Goal: Task Accomplishment & Management: Use online tool/utility

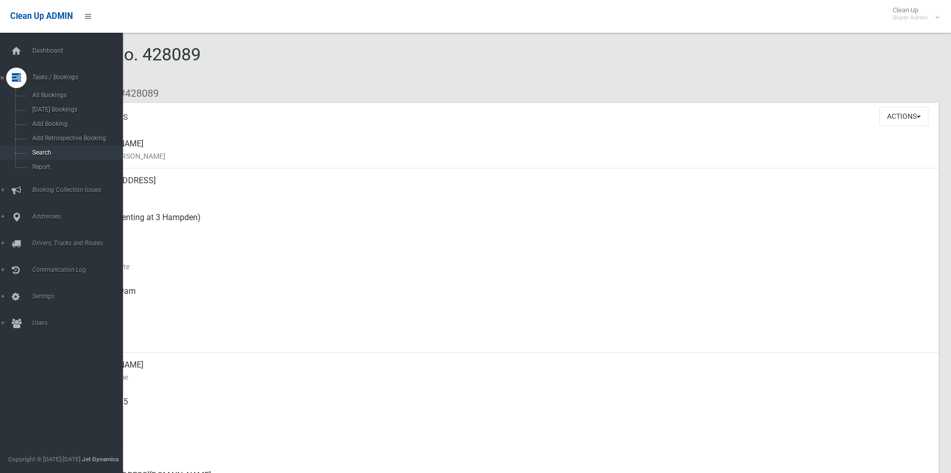
scroll to position [768, 0]
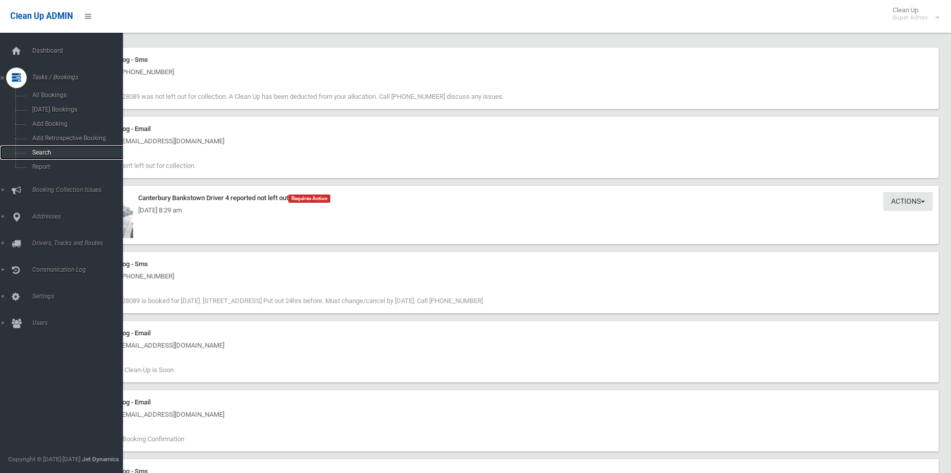
click at [46, 154] on span "Search" at bounding box center [75, 152] width 93 height 7
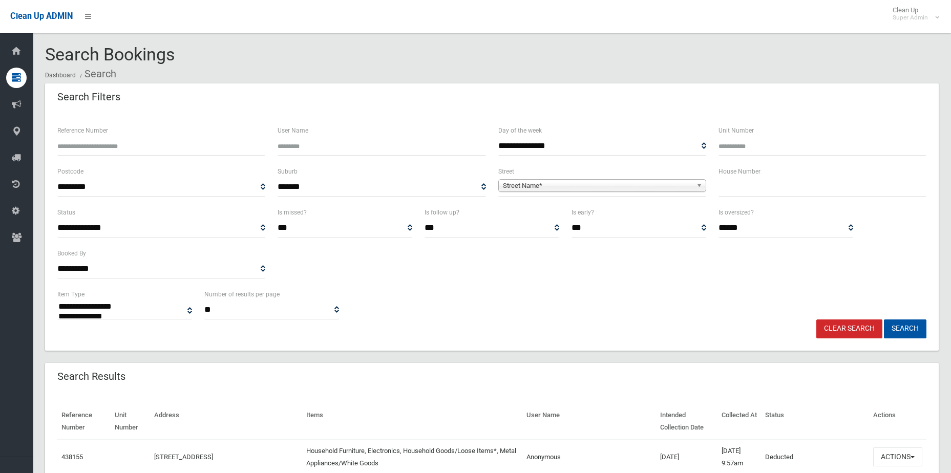
select select
click at [608, 185] on span "Street Name*" at bounding box center [597, 186] width 189 height 12
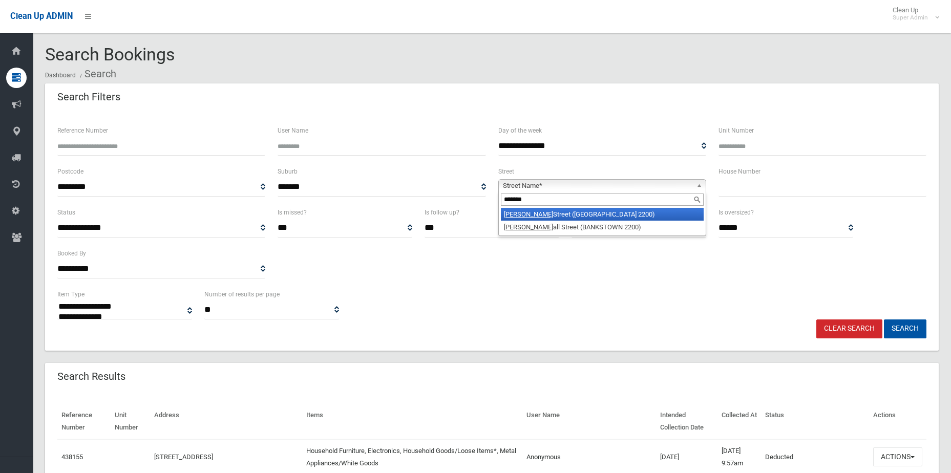
type input "********"
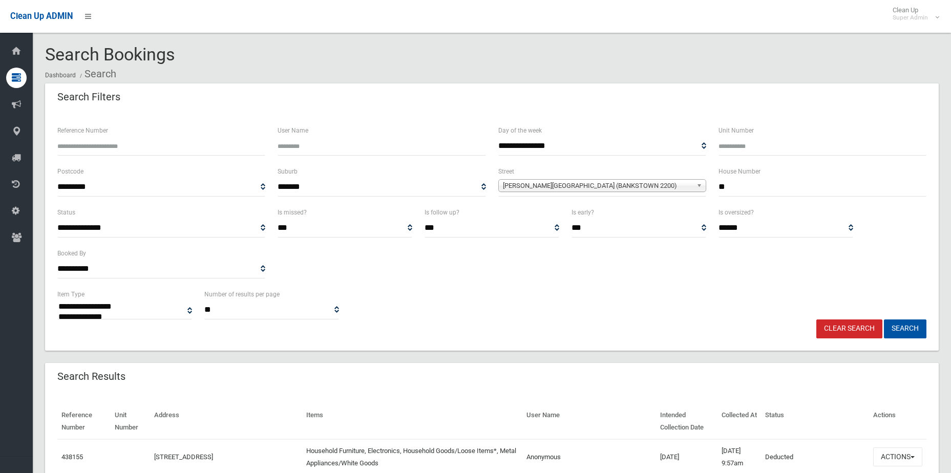
type input "**"
click at [884, 320] on button "Search" at bounding box center [905, 329] width 43 height 19
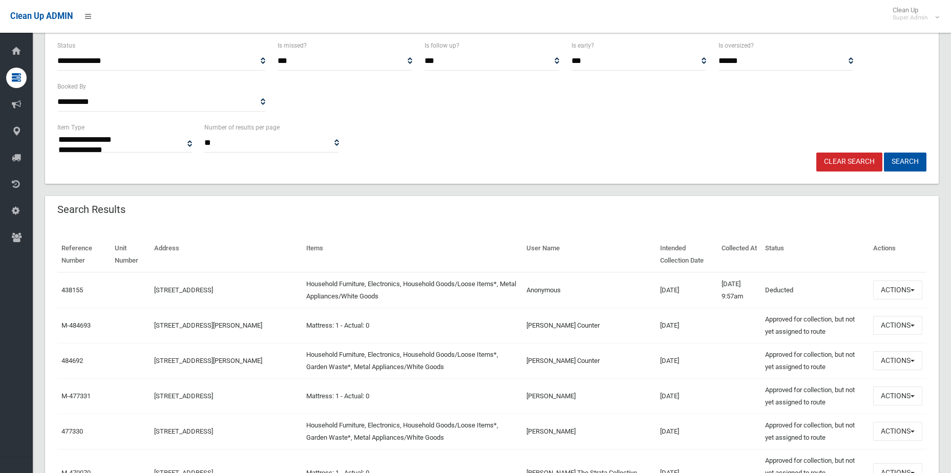
scroll to position [256, 0]
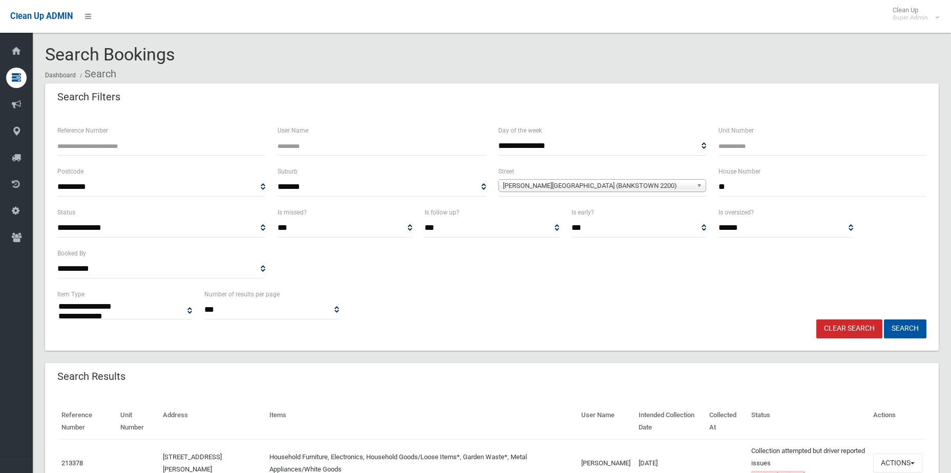
select select
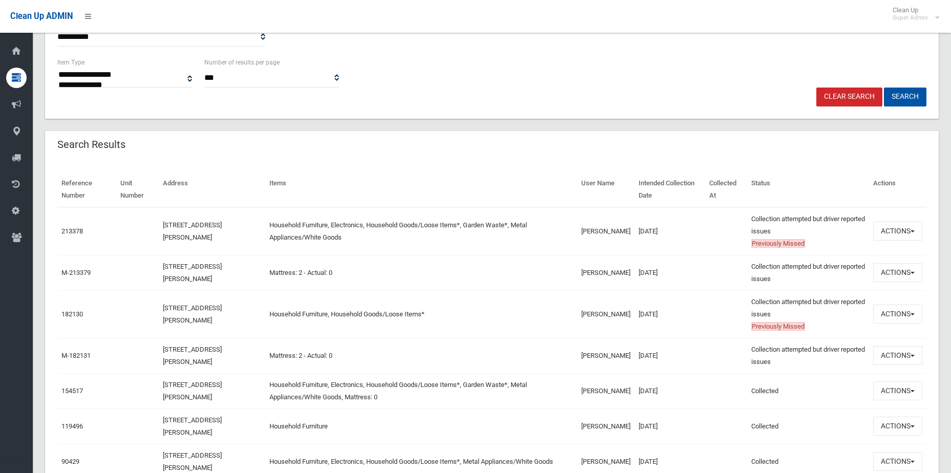
scroll to position [256, 0]
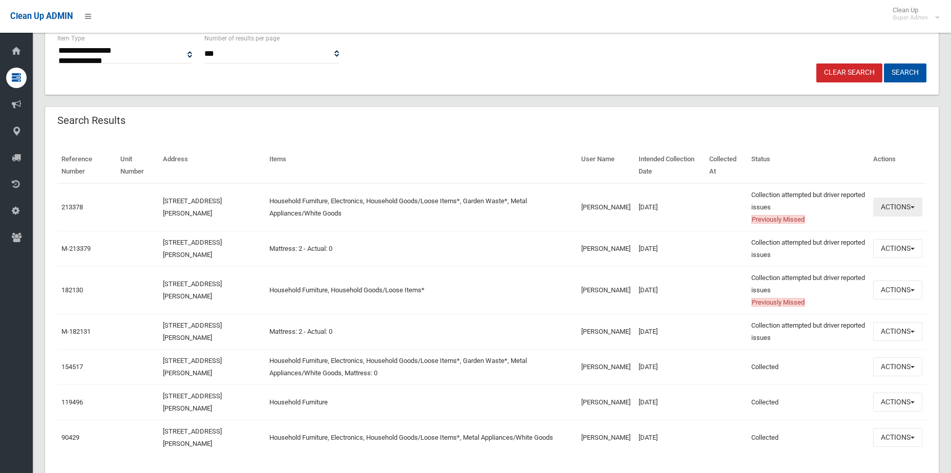
drag, startPoint x: 892, startPoint y: 193, endPoint x: 893, endPoint y: 201, distance: 8.3
click at [892, 193] on td "Actions View Booking Edit Booking Clone Booking Add Booking Images Resend Confi…" at bounding box center [897, 207] width 57 height 48
click at [894, 203] on button "Actions" at bounding box center [897, 207] width 49 height 19
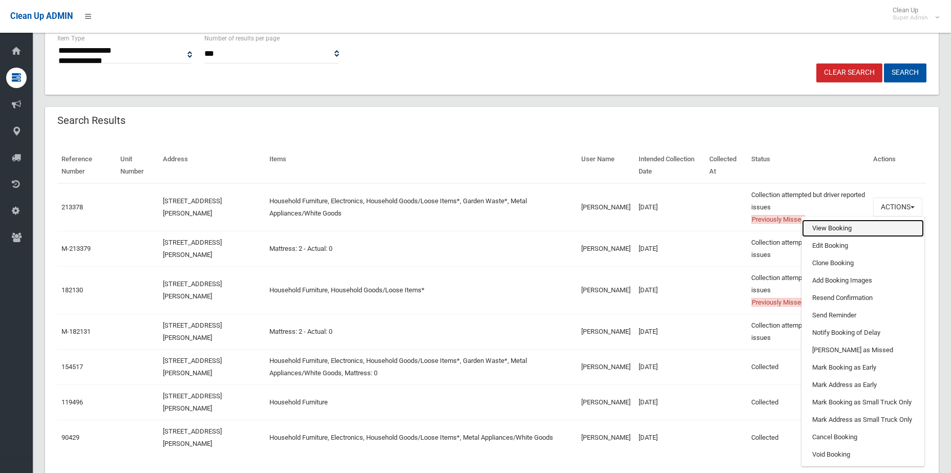
click at [861, 226] on link "View Booking" at bounding box center [863, 228] width 122 height 17
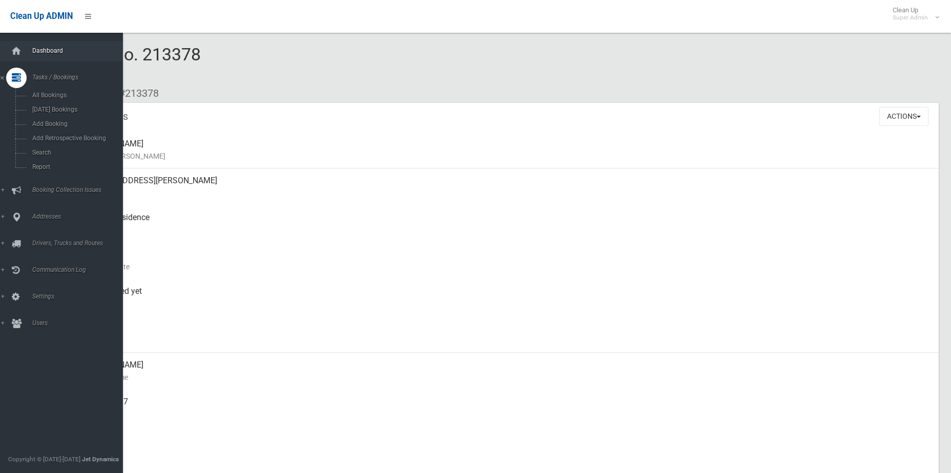
click at [31, 46] on link "Dashboard" at bounding box center [65, 51] width 131 height 20
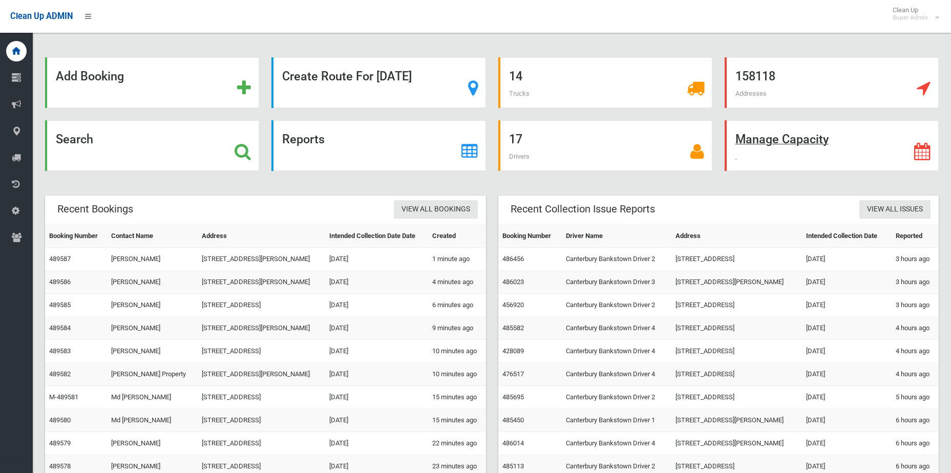
click at [835, 155] on div "Manage Capacity" at bounding box center [832, 145] width 214 height 51
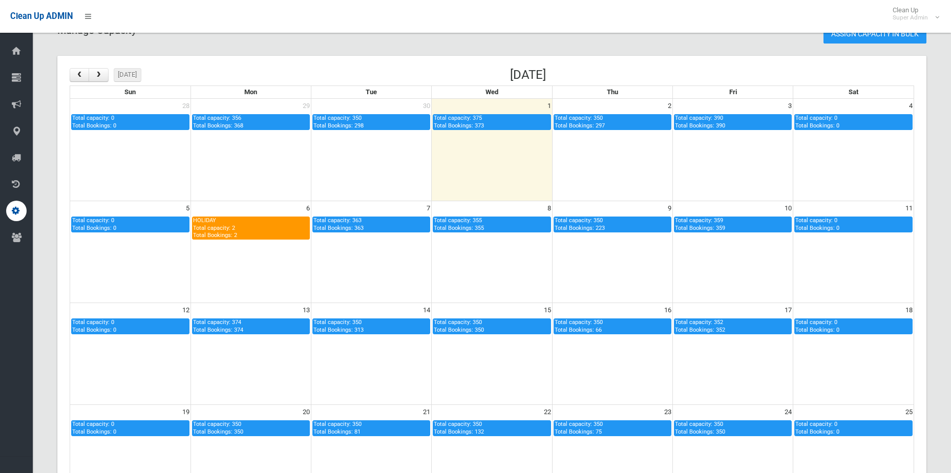
scroll to position [51, 0]
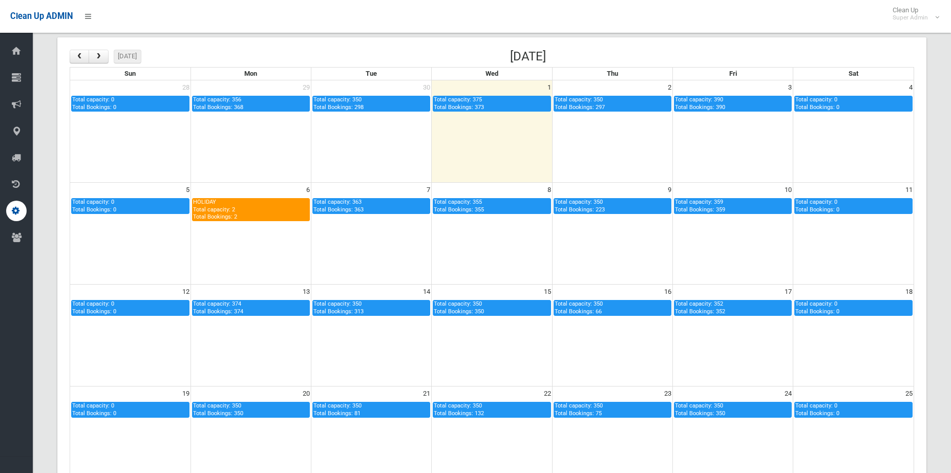
click at [228, 204] on div "HOLIDAY Total capacity: 2 Total Bookings: 2" at bounding box center [251, 210] width 116 height 22
type input "*"
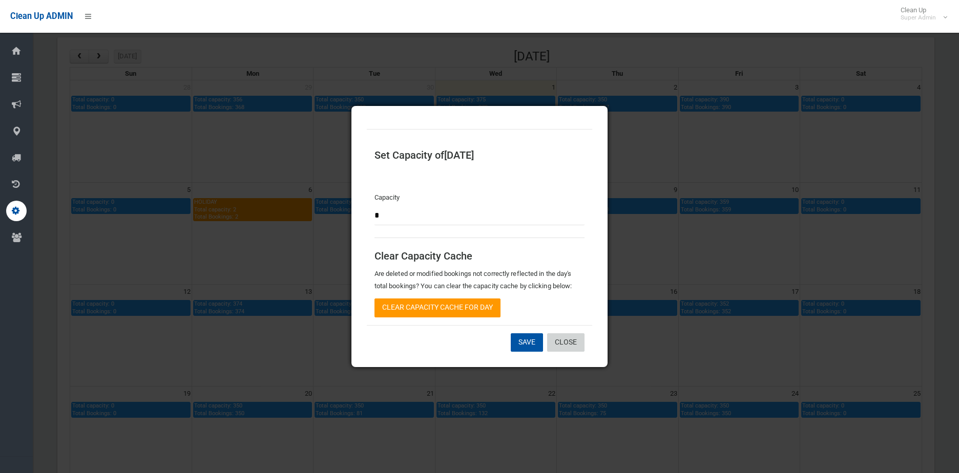
click at [565, 347] on link "Close" at bounding box center [565, 342] width 37 height 19
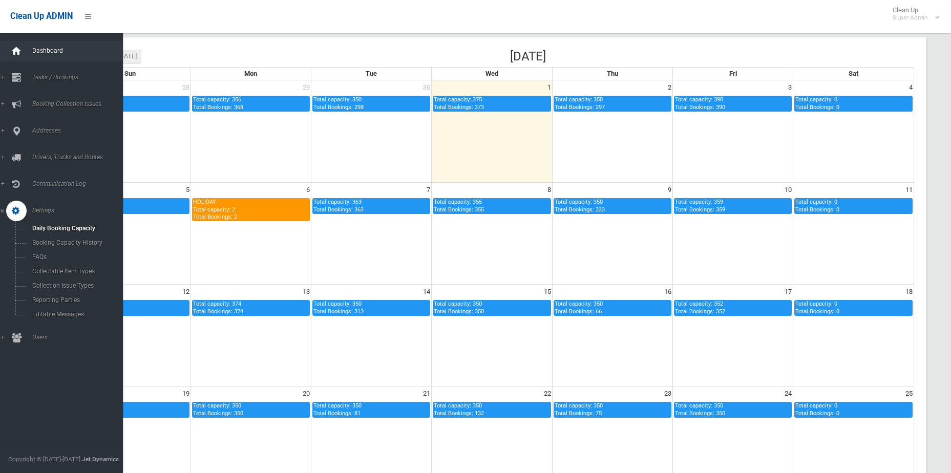
click at [13, 45] on icon at bounding box center [16, 51] width 11 height 20
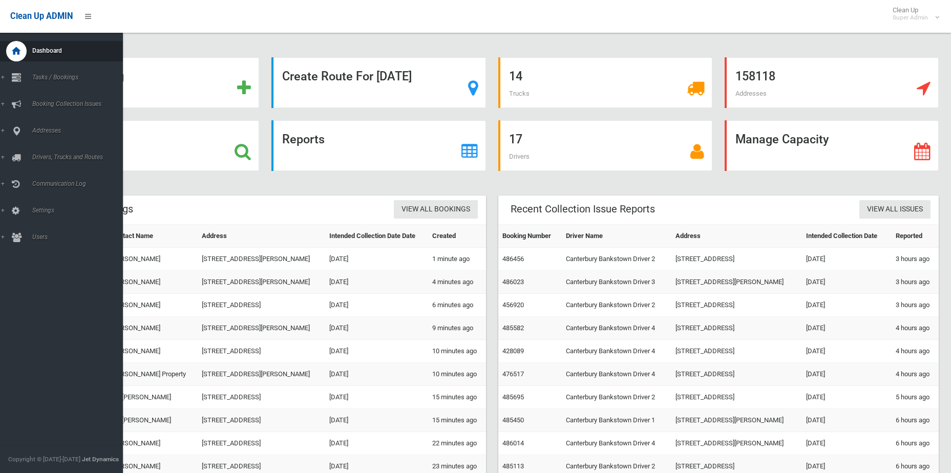
click at [18, 56] on icon at bounding box center [16, 51] width 11 height 20
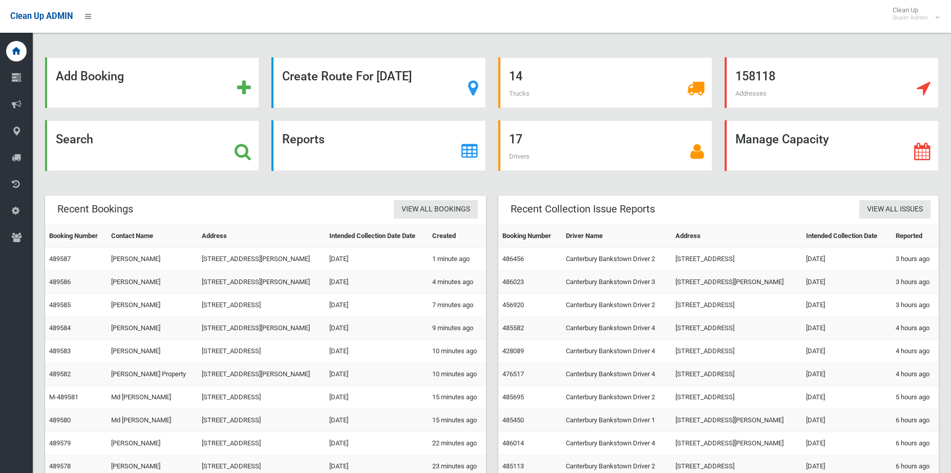
click at [15, 48] on icon at bounding box center [16, 51] width 11 height 20
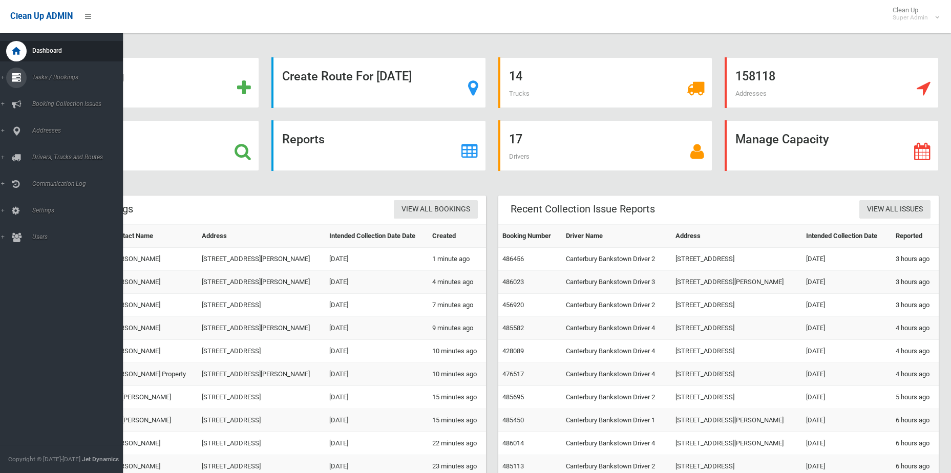
click at [67, 79] on span "Tasks / Bookings" at bounding box center [79, 77] width 101 height 7
click at [75, 169] on span "Report" at bounding box center [75, 166] width 93 height 7
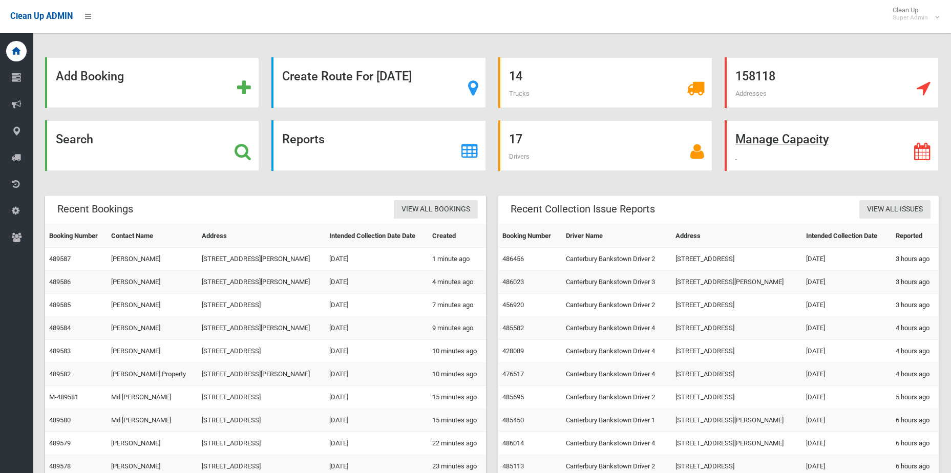
click at [824, 151] on div "Manage Capacity" at bounding box center [832, 145] width 214 height 51
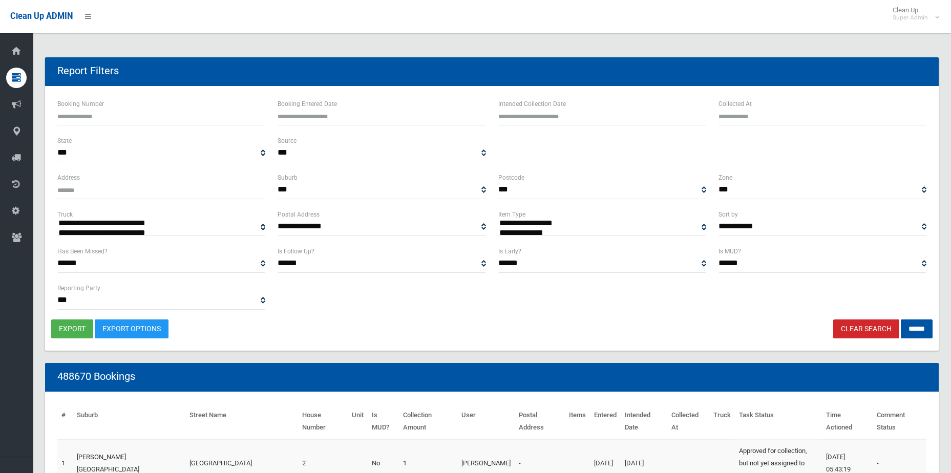
select select
type input "**********"
click at [541, 117] on input "text" at bounding box center [602, 116] width 208 height 19
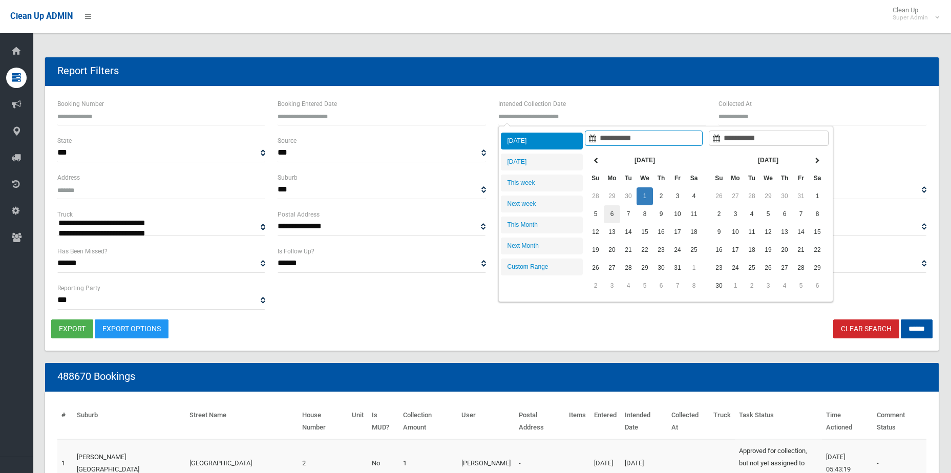
type input "**********"
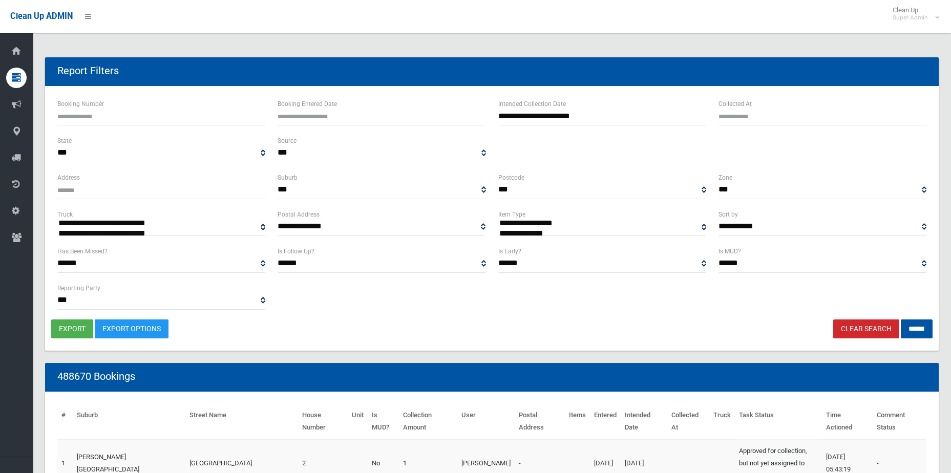
click at [612, 215] on div "**********" at bounding box center [602, 213] width 208 height 8
click at [924, 325] on input "******" at bounding box center [917, 329] width 32 height 19
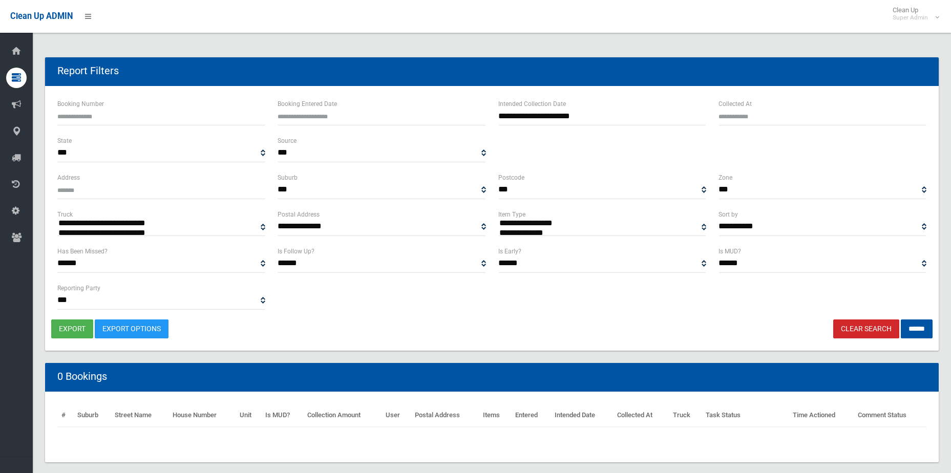
select select
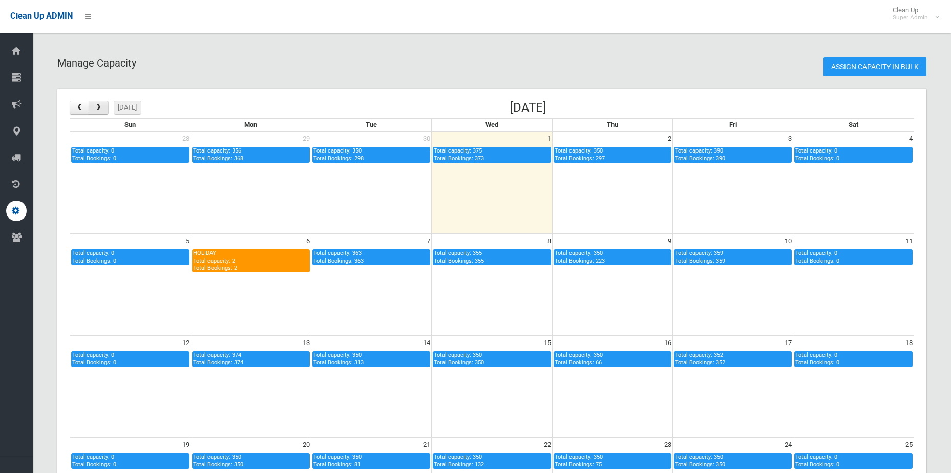
click at [95, 109] on span "button" at bounding box center [99, 107] width 8 height 7
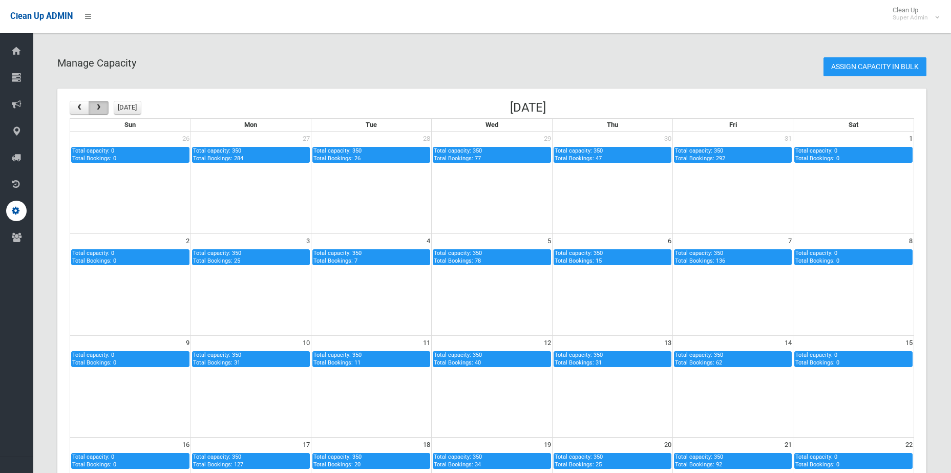
click at [95, 109] on span "button" at bounding box center [99, 107] width 8 height 7
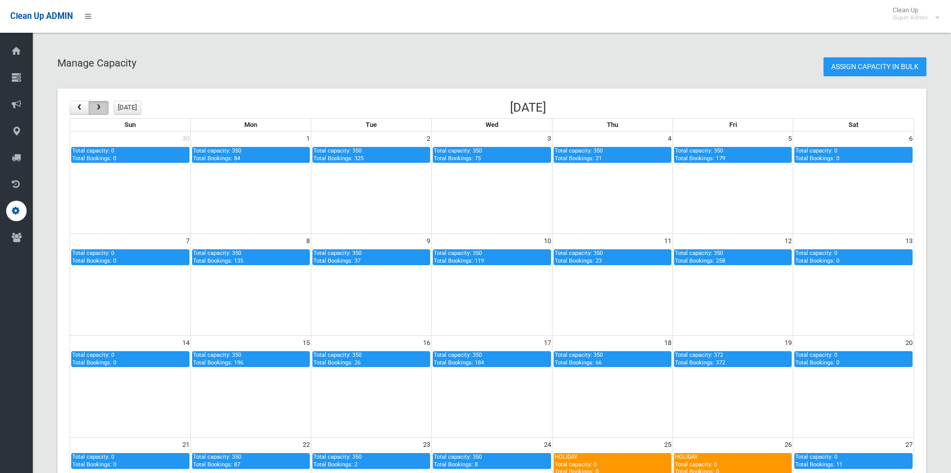
click at [102, 114] on button "button" at bounding box center [98, 108] width 19 height 14
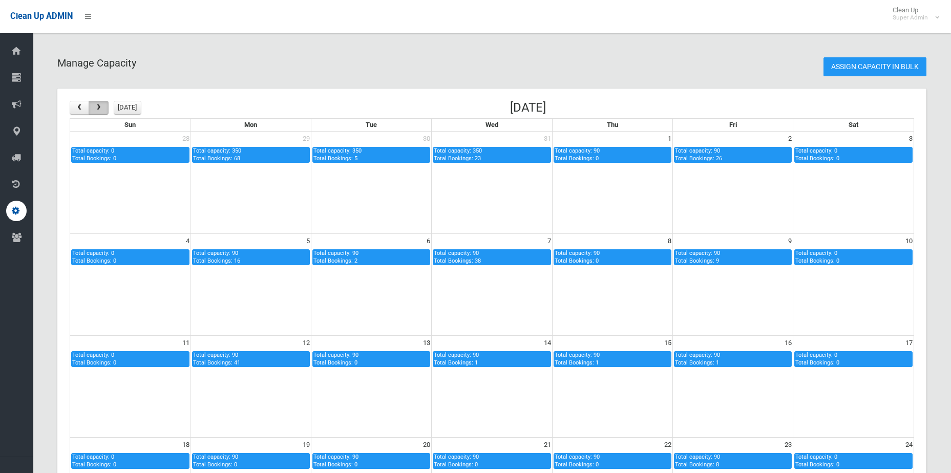
click at [102, 114] on button "button" at bounding box center [98, 108] width 19 height 14
click at [79, 110] on span "button" at bounding box center [79, 107] width 8 height 7
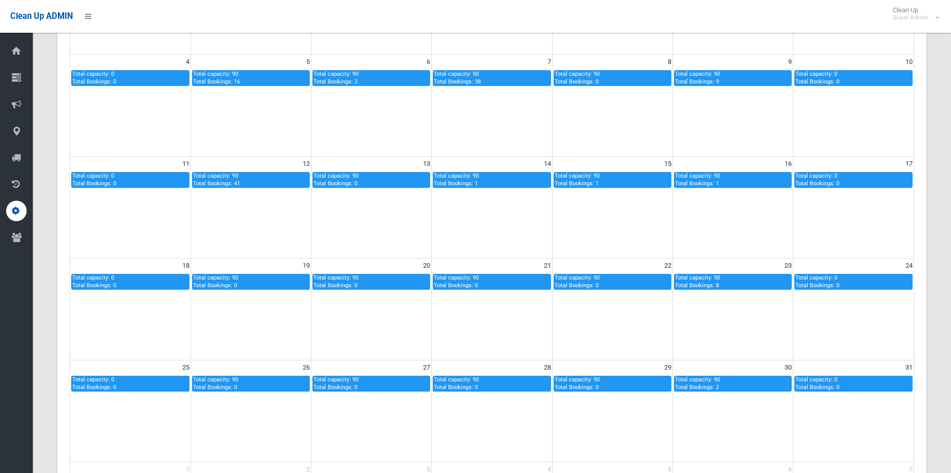
scroll to position [320, 0]
